Goal: Navigation & Orientation: Find specific page/section

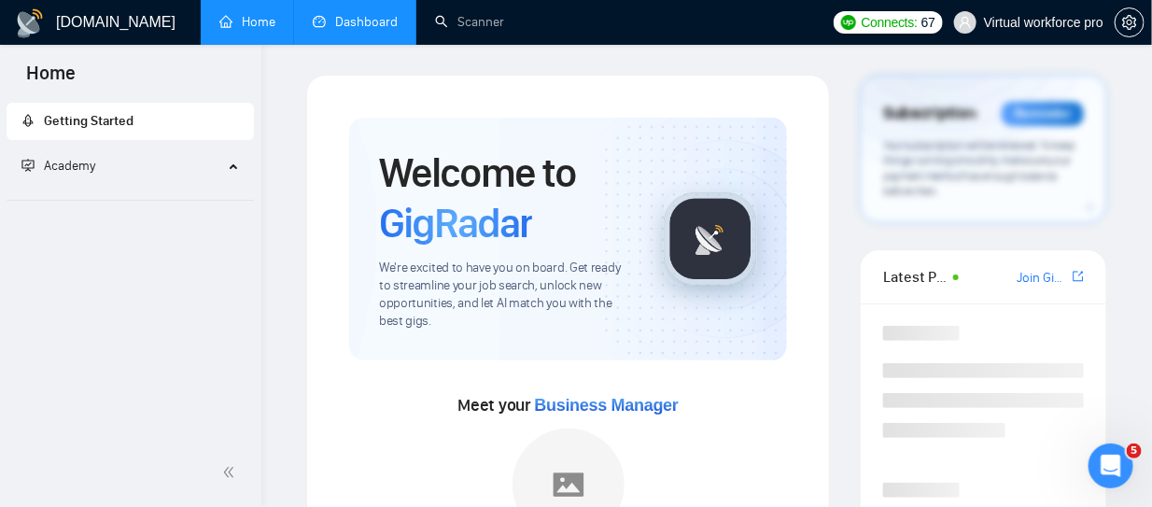
click at [347, 14] on link "Dashboard" at bounding box center [355, 22] width 85 height 16
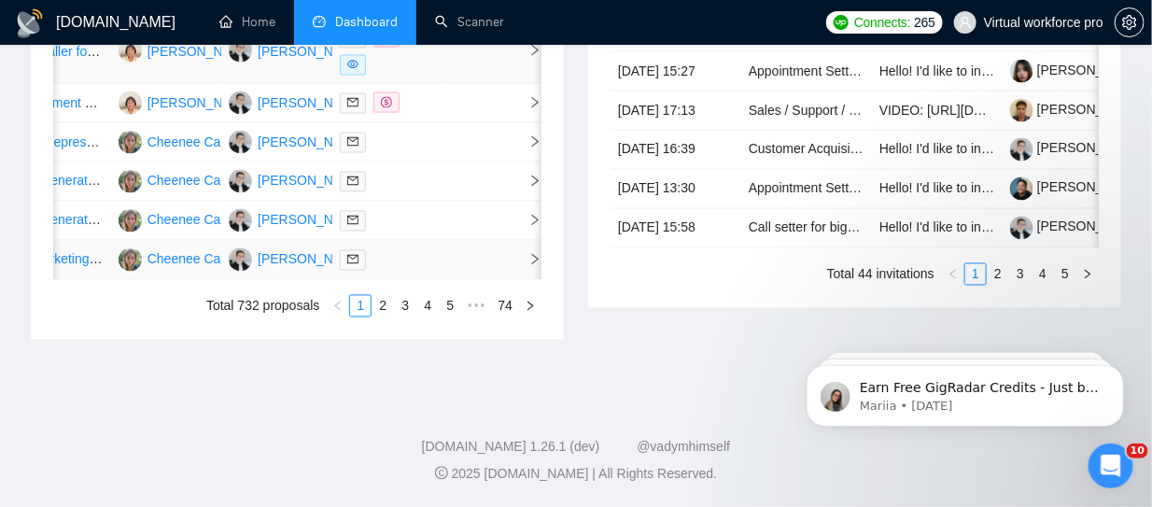
scroll to position [840, 0]
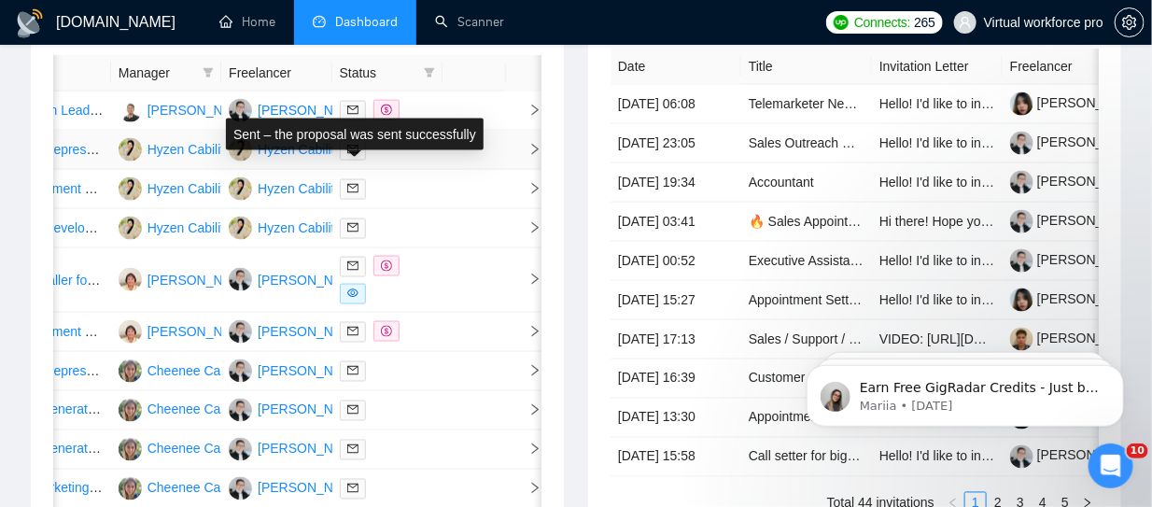
click at [355, 155] on icon "mail" at bounding box center [352, 149] width 11 height 11
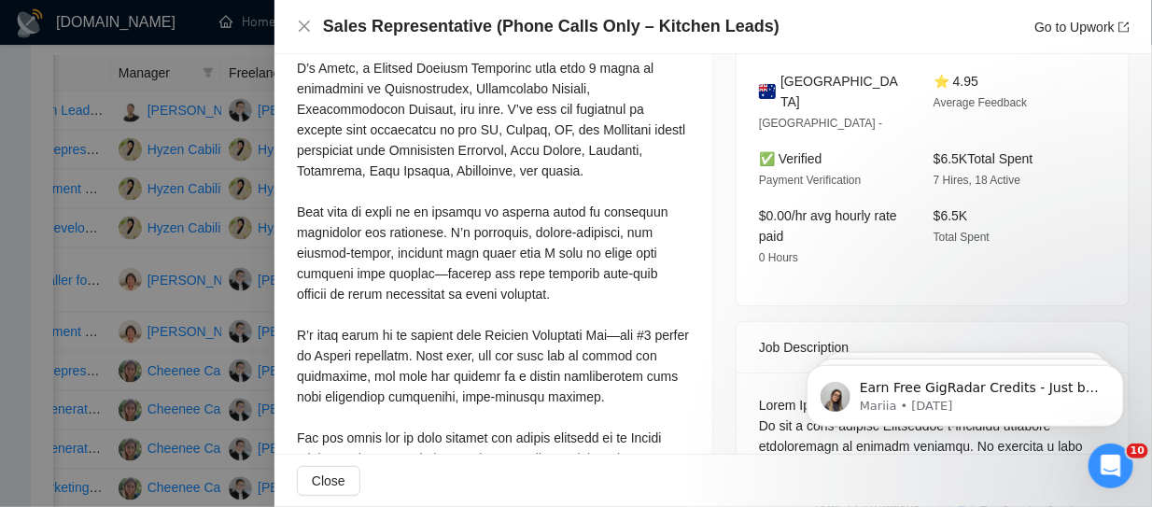
scroll to position [560, 0]
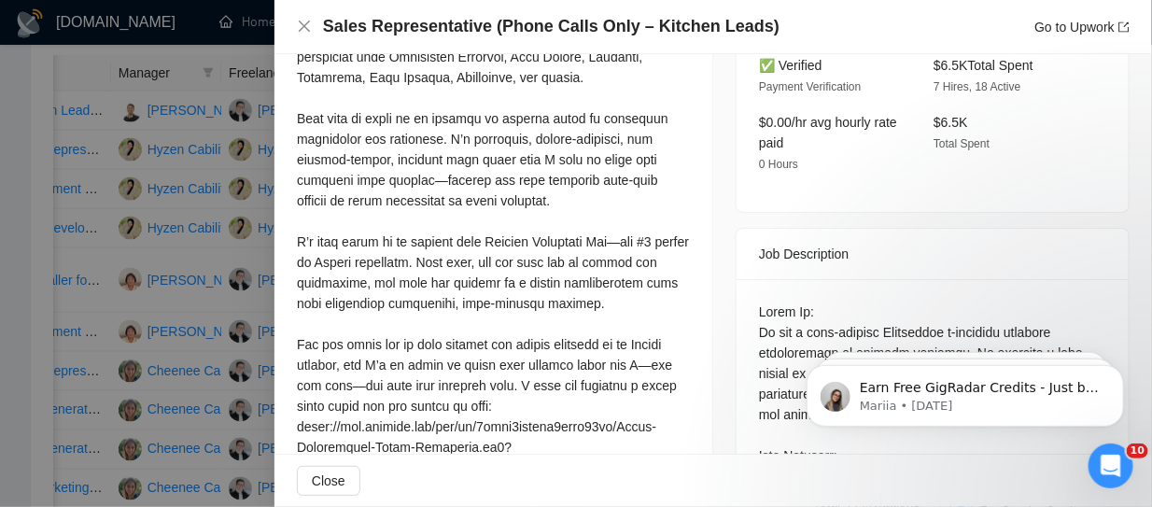
click at [109, 88] on div at bounding box center [576, 253] width 1152 height 507
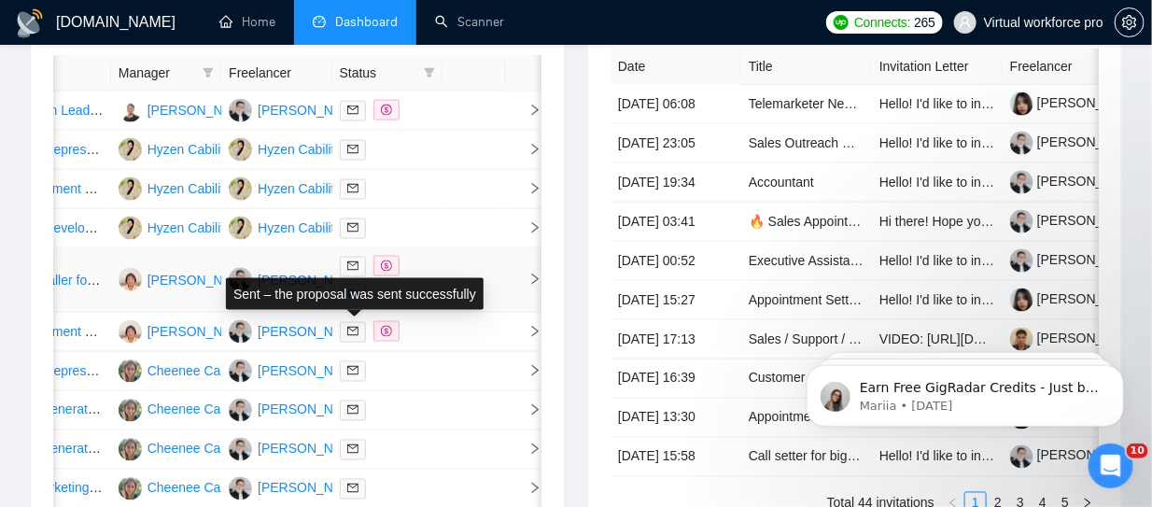
click at [354, 272] on icon "mail" at bounding box center [352, 265] width 11 height 11
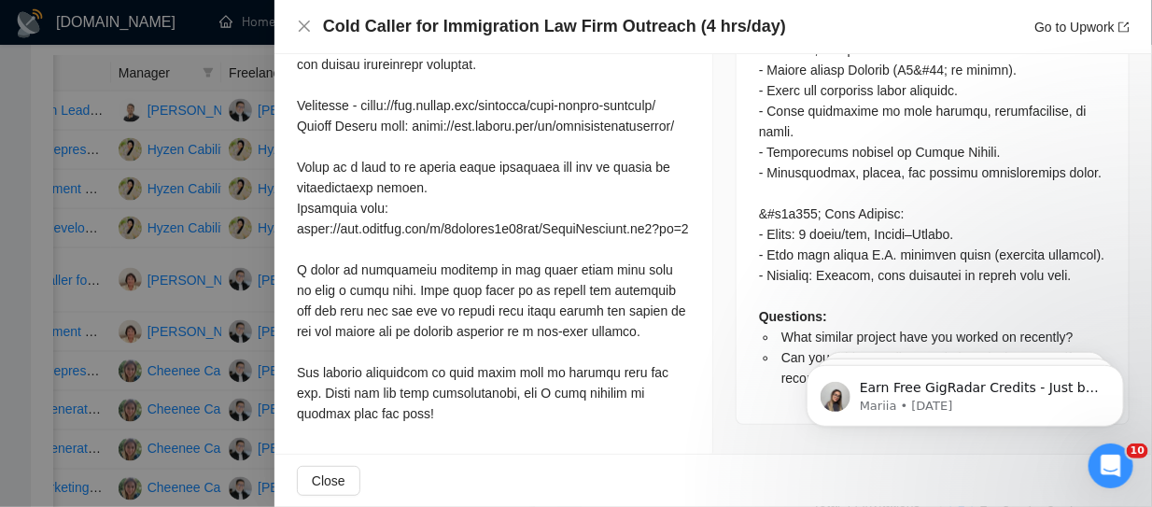
scroll to position [1026, 0]
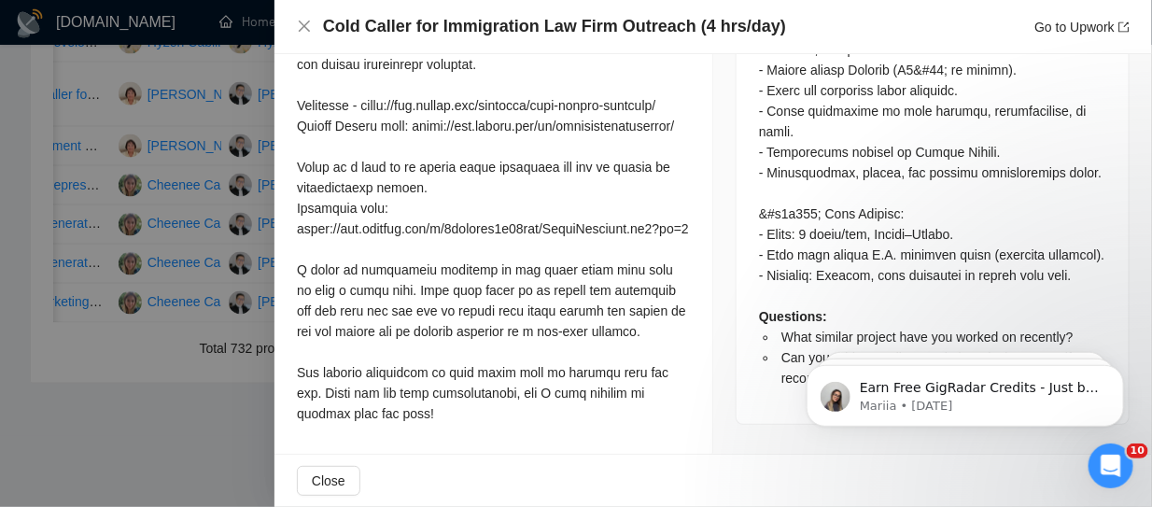
click at [173, 25] on div at bounding box center [576, 253] width 1152 height 507
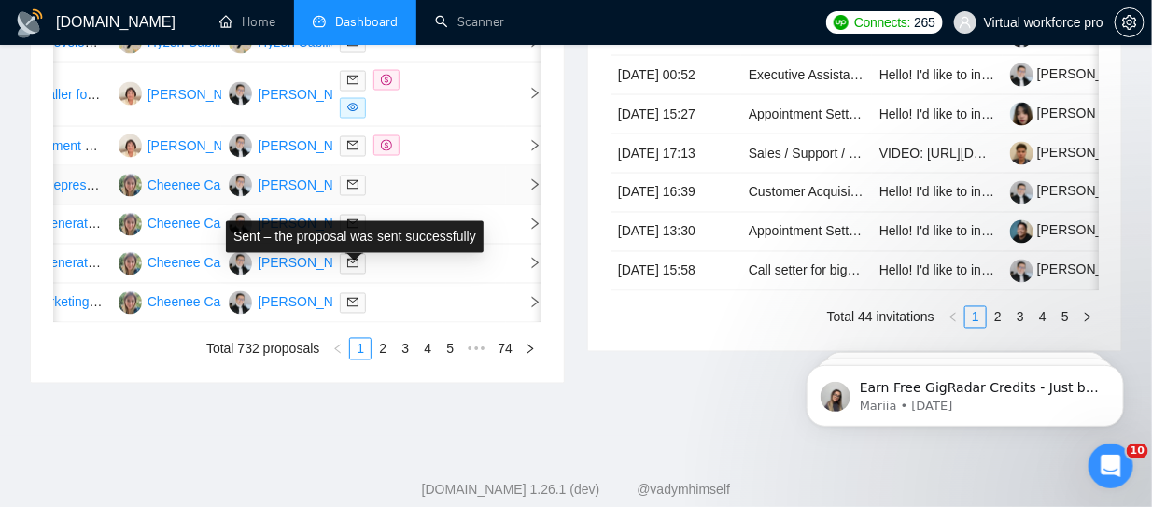
click at [356, 189] on icon "mail" at bounding box center [352, 185] width 11 height 8
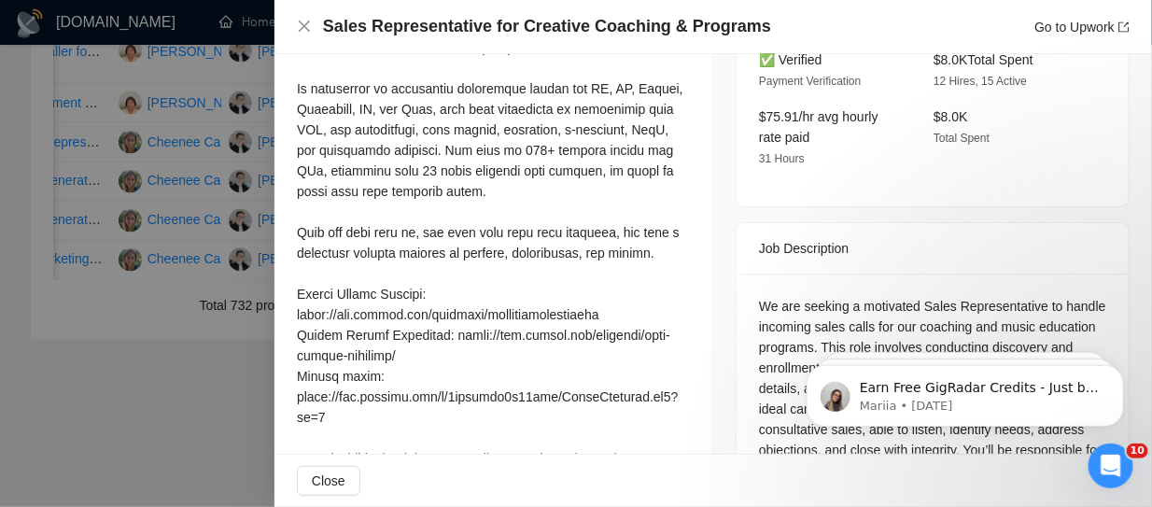
scroll to position [777, 0]
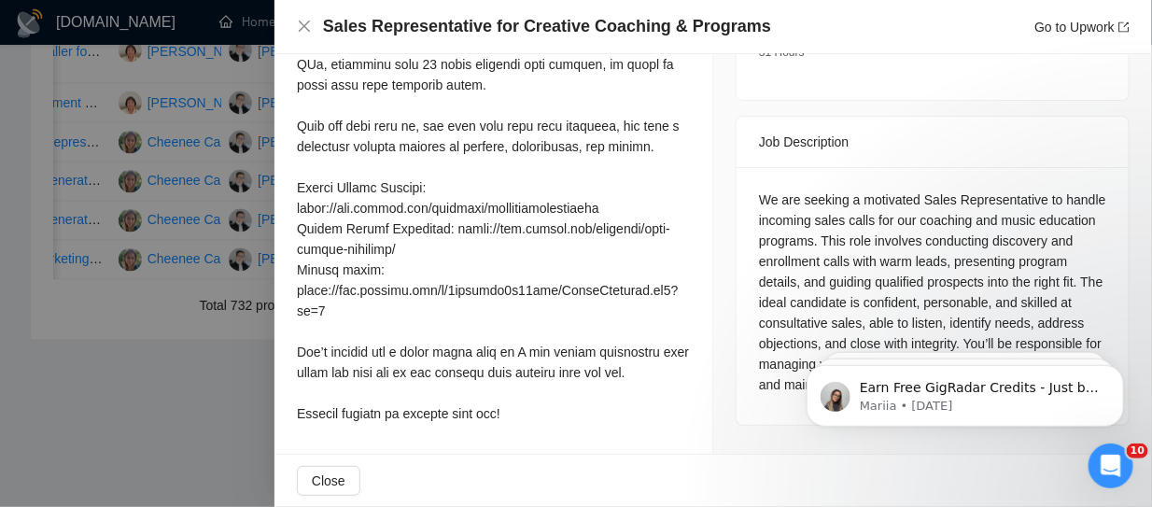
click at [189, 356] on div at bounding box center [576, 253] width 1152 height 507
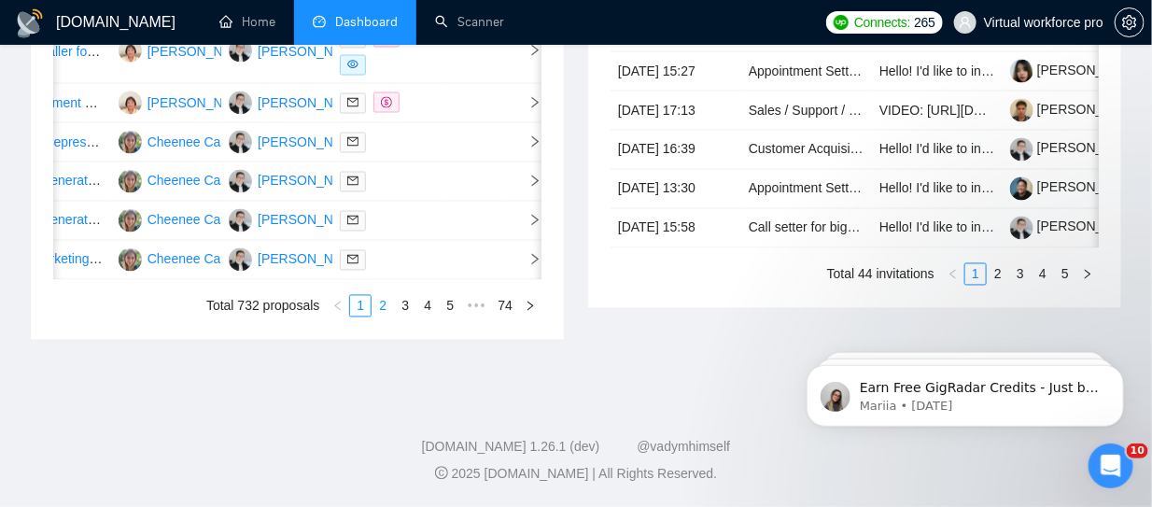
drag, startPoint x: 380, startPoint y: 302, endPoint x: 390, endPoint y: 303, distance: 10.3
click at [381, 302] on link "2" at bounding box center [382, 306] width 21 height 21
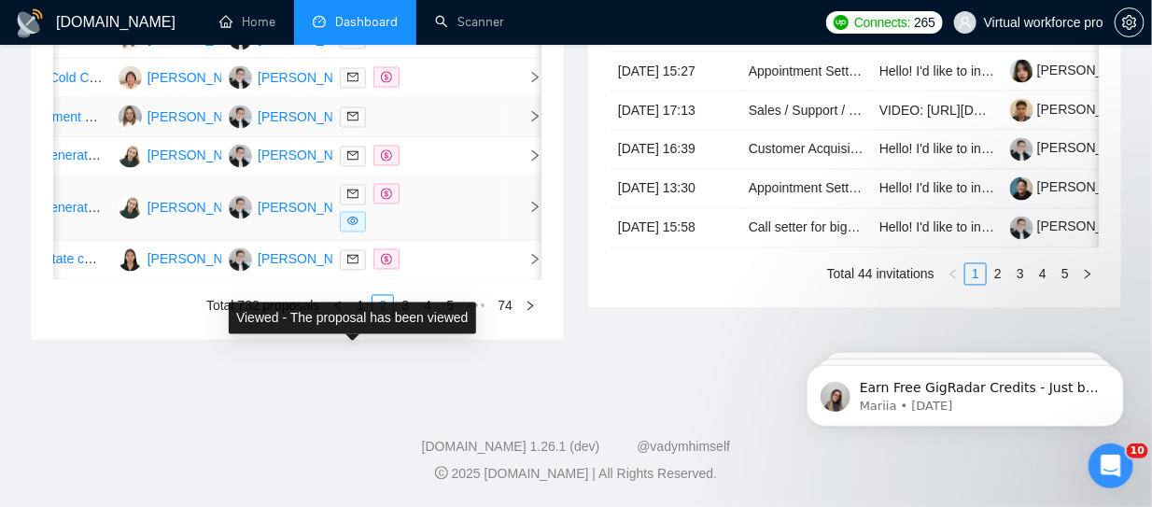
scroll to position [1047, 0]
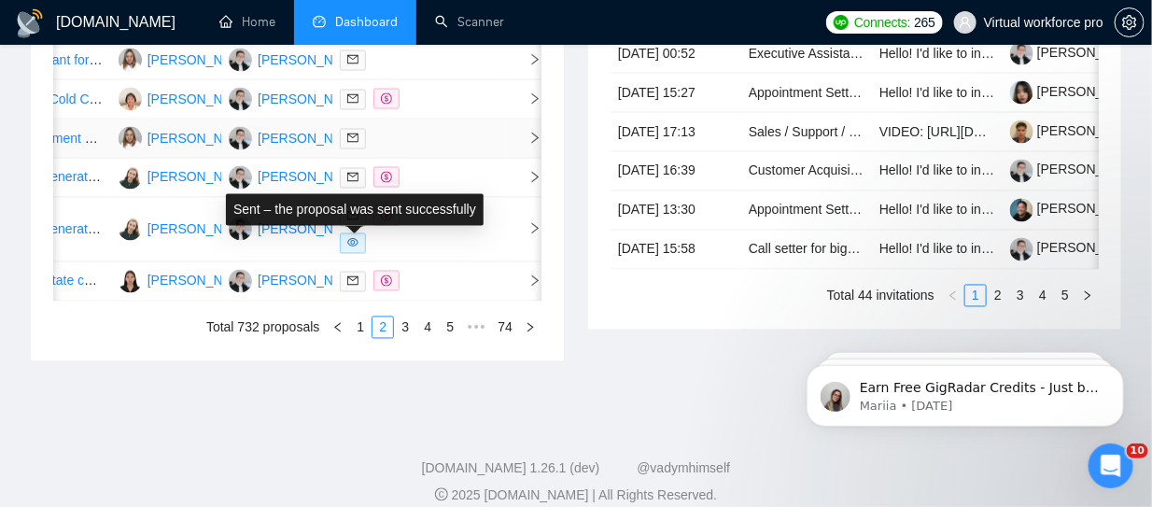
click at [354, 144] on icon "mail" at bounding box center [352, 138] width 11 height 11
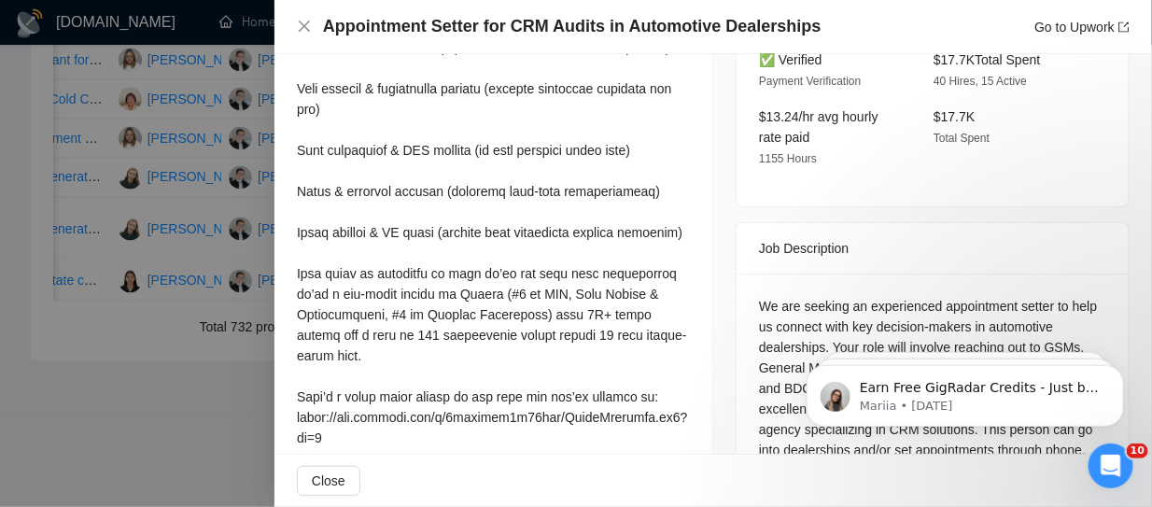
scroll to position [777, 0]
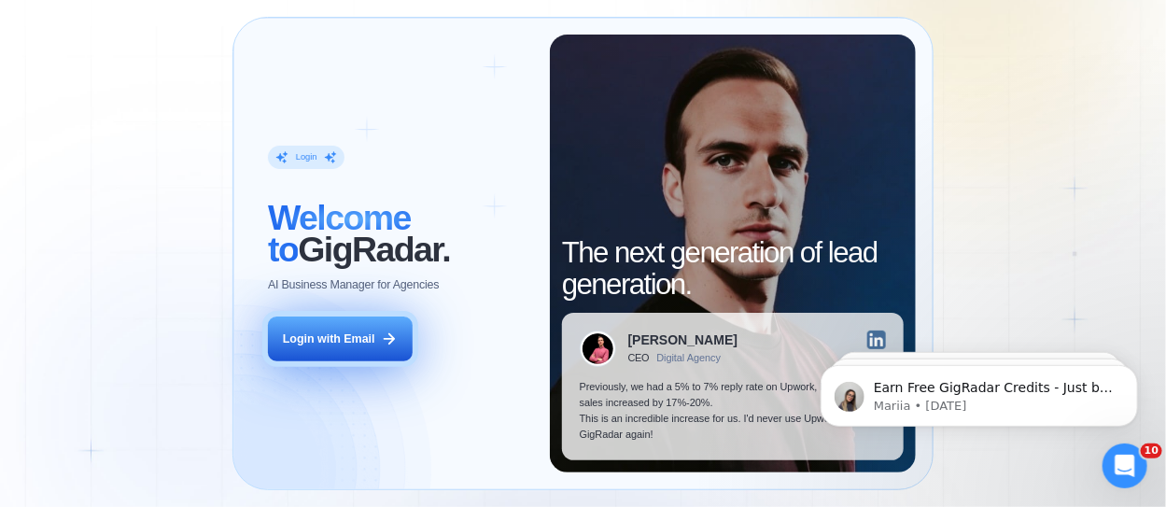
click at [312, 332] on div "Login with Email" at bounding box center [329, 339] width 92 height 16
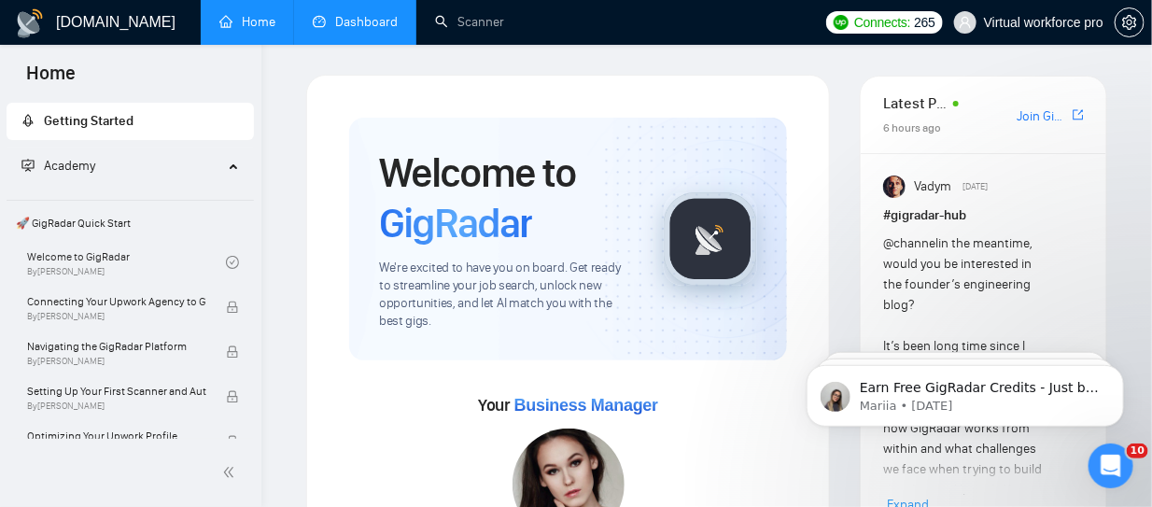
click at [360, 21] on link "Dashboard" at bounding box center [355, 22] width 85 height 16
